Goal: Information Seeking & Learning: Learn about a topic

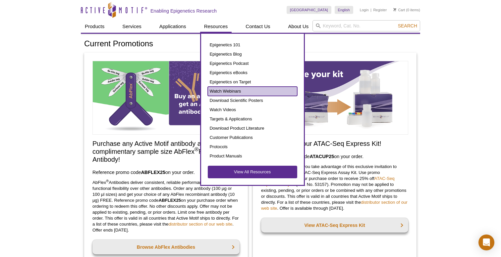
click at [238, 92] on link "Watch Webinars" at bounding box center [252, 91] width 89 height 9
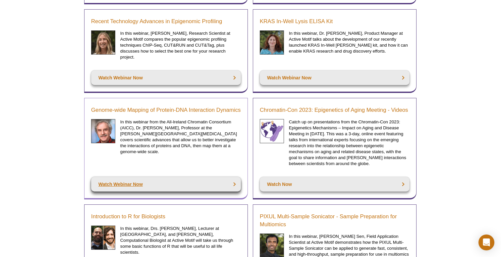
scroll to position [524, 0]
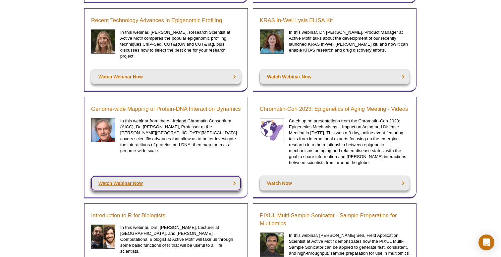
click at [162, 176] on link "Watch Webinar Now" at bounding box center [166, 183] width 150 height 15
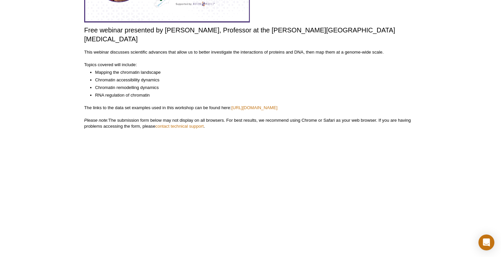
scroll to position [136, 0]
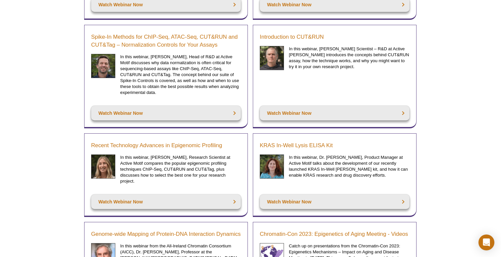
scroll to position [400, 0]
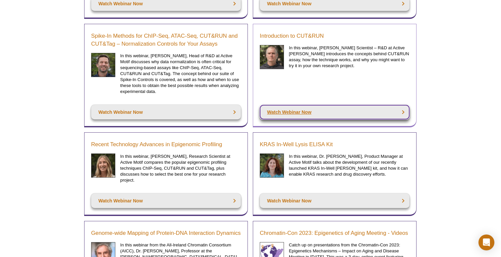
click at [391, 110] on link "Watch Webinar Now" at bounding box center [335, 112] width 150 height 15
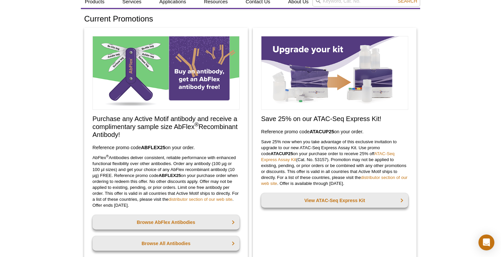
scroll to position [26, 0]
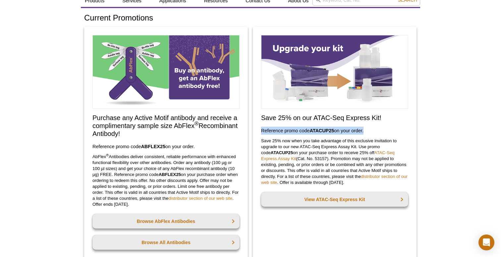
drag, startPoint x: 261, startPoint y: 133, endPoint x: 360, endPoint y: 134, distance: 98.7
click at [363, 131] on h3 "Reference promo code  ATACUP25  on your order." at bounding box center [334, 131] width 147 height 8
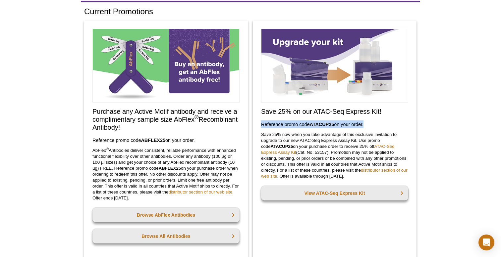
scroll to position [48, 0]
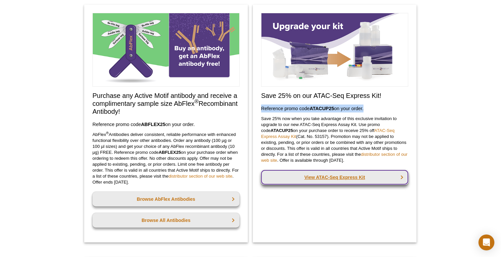
click at [355, 178] on link "View ATAC-Seq Express Kit" at bounding box center [334, 177] width 147 height 15
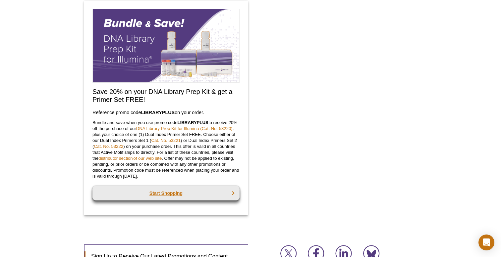
scroll to position [560, 0]
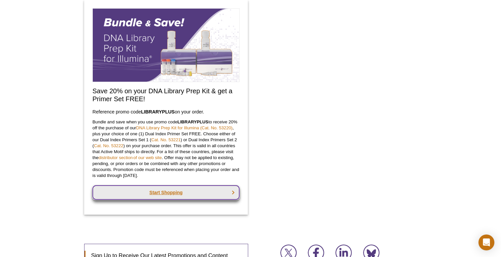
click at [178, 194] on link "Start Shopping" at bounding box center [165, 193] width 147 height 15
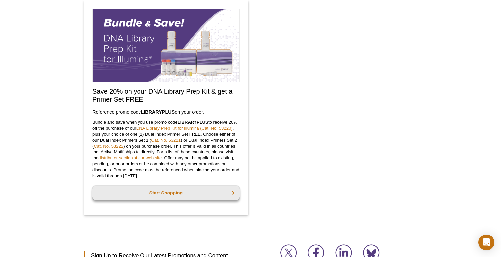
scroll to position [560, 0]
drag, startPoint x: 184, startPoint y: 175, endPoint x: 174, endPoint y: 175, distance: 9.9
click at [174, 175] on p "Bundle and save when you use promo code  LIBRARYPLUS  to receive 20% off the pu…" at bounding box center [165, 149] width 147 height 60
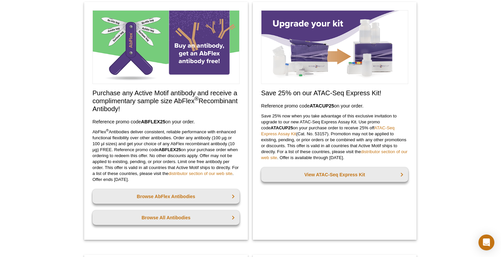
scroll to position [0, 0]
